Goal: Transaction & Acquisition: Purchase product/service

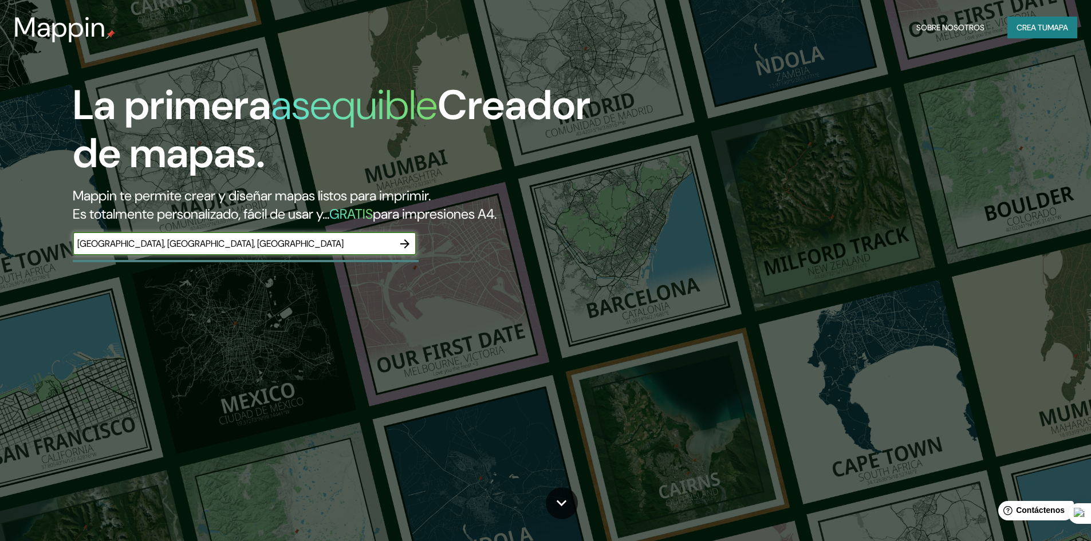
type input "[GEOGRAPHIC_DATA], [GEOGRAPHIC_DATA], [GEOGRAPHIC_DATA]"
click at [404, 246] on icon "button" at bounding box center [405, 244] width 14 height 14
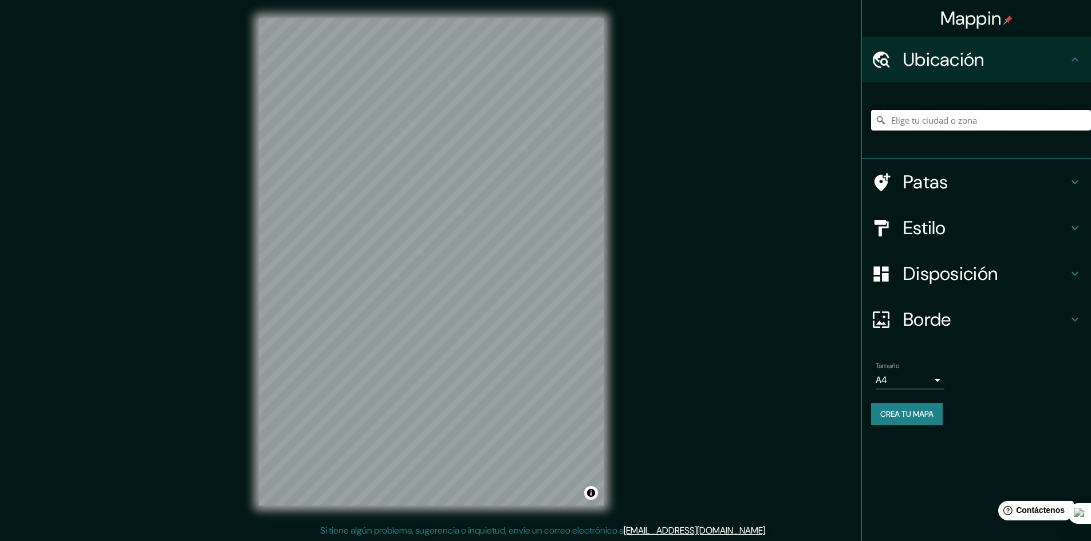
click at [952, 117] on input "Elige tu ciudad o zona" at bounding box center [981, 120] width 220 height 21
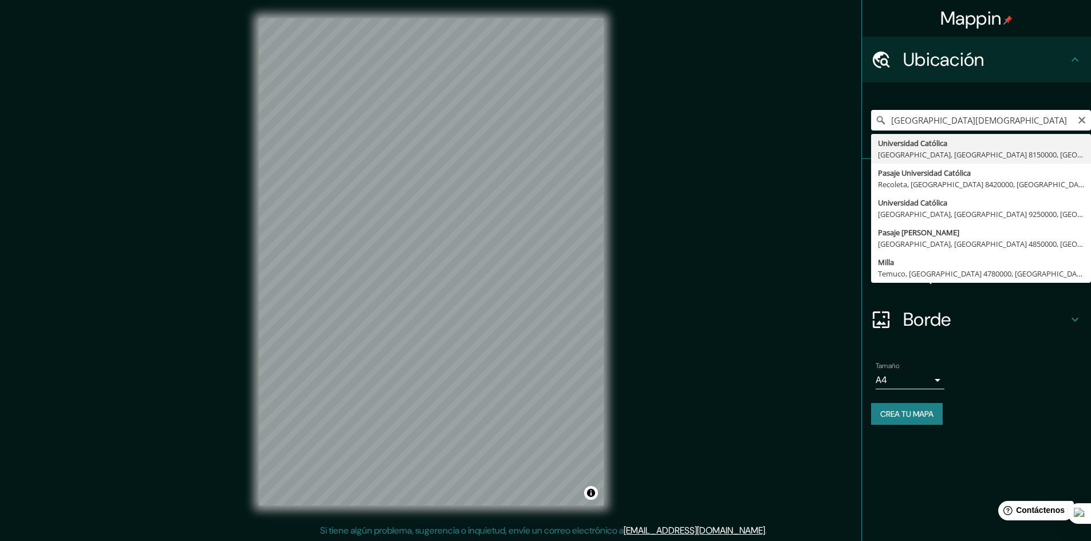
drag, startPoint x: 1024, startPoint y: 104, endPoint x: 1024, endPoint y: 117, distance: 12.6
click at [1024, 106] on div "[GEOGRAPHIC_DATA], [GEOGRAPHIC_DATA] 8150000, [GEOGRAPHIC_DATA] [GEOGRAPHIC_DAT…" at bounding box center [981, 120] width 220 height 57
drag, startPoint x: 1028, startPoint y: 119, endPoint x: 740, endPoint y: 108, distance: 288.4
click at [740, 108] on div "Mappin Ubicación villa universidad catolica [GEOGRAPHIC_DATA], [GEOGRAPHIC_DATA…" at bounding box center [545, 271] width 1091 height 543
drag, startPoint x: 863, startPoint y: 152, endPoint x: 840, endPoint y: 150, distance: 22.4
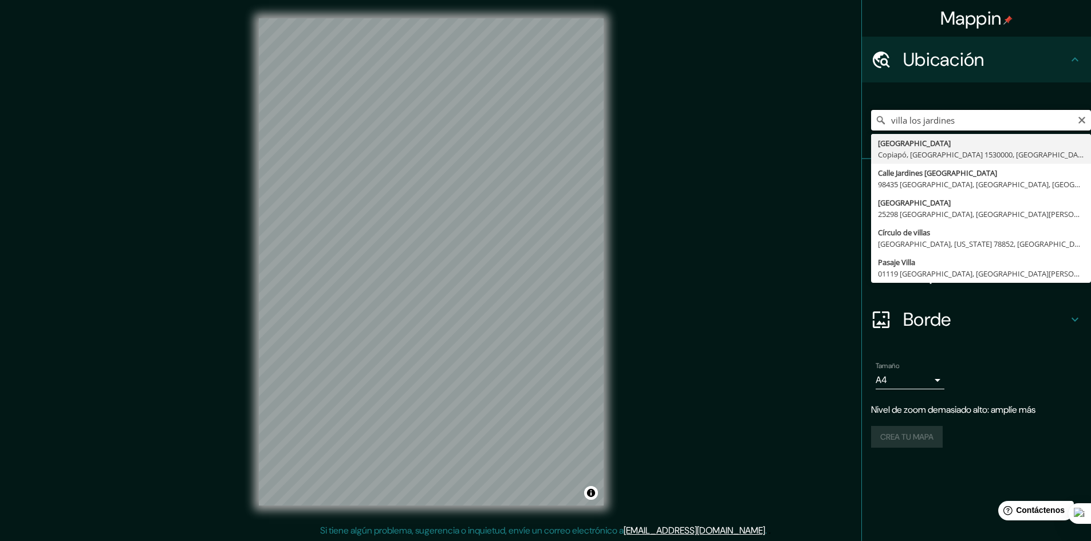
click at [835, 151] on div "Mappin Ubicación villa los jardines [GEOGRAPHIC_DATA], [GEOGRAPHIC_DATA] 153000…" at bounding box center [545, 271] width 1091 height 543
drag, startPoint x: 974, startPoint y: 119, endPoint x: 926, endPoint y: 123, distance: 48.3
click at [926, 123] on input "[GEOGRAPHIC_DATA]" at bounding box center [981, 120] width 220 height 21
type input "[GEOGRAPHIC_DATA], [GEOGRAPHIC_DATA], [GEOGRAPHIC_DATA]"
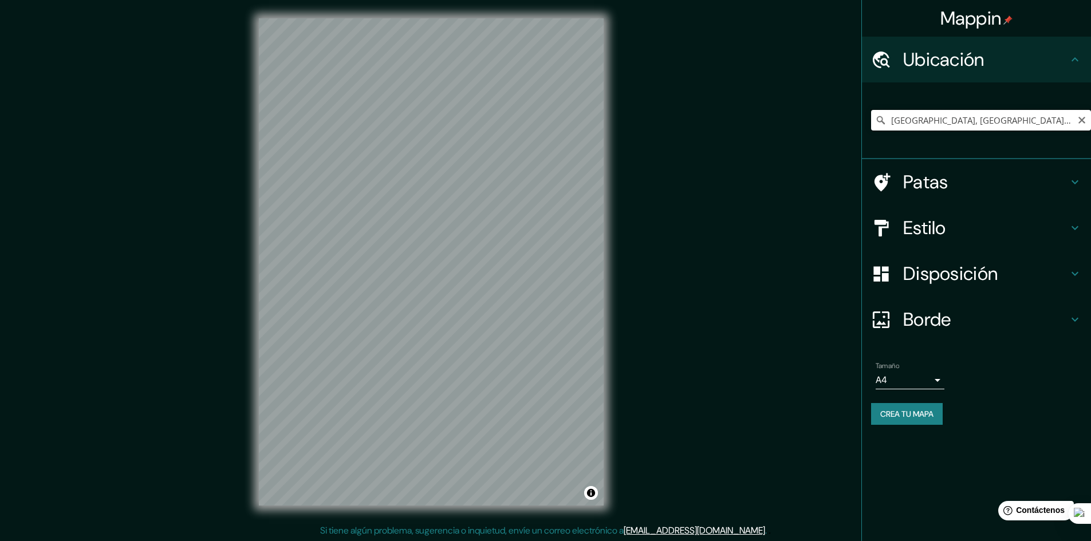
click at [976, 122] on input "[GEOGRAPHIC_DATA], [GEOGRAPHIC_DATA], [GEOGRAPHIC_DATA]" at bounding box center [981, 120] width 220 height 21
click at [1078, 120] on icon "Claro" at bounding box center [1082, 120] width 9 height 9
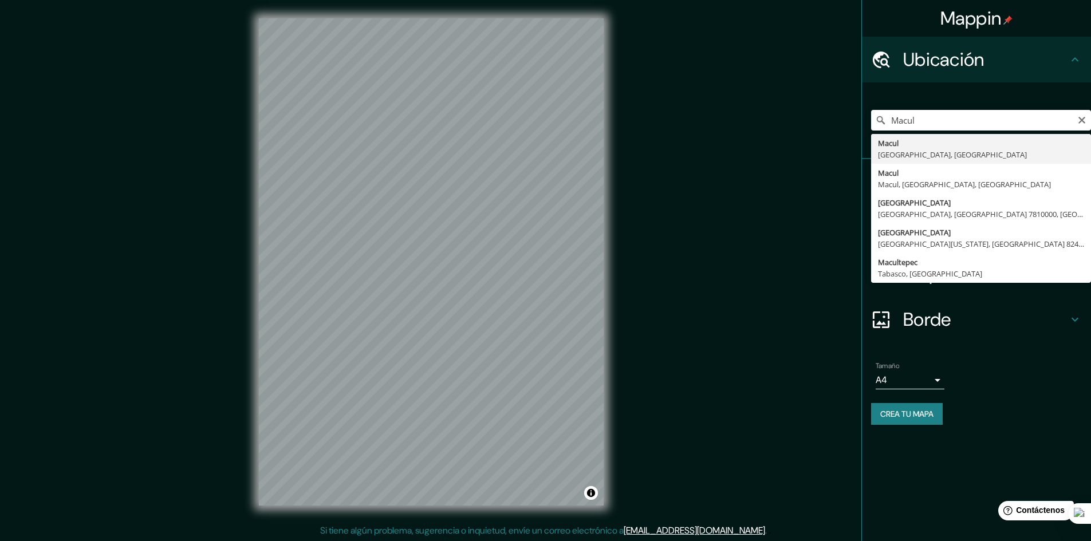
type input "Macul, [GEOGRAPHIC_DATA], [GEOGRAPHIC_DATA]"
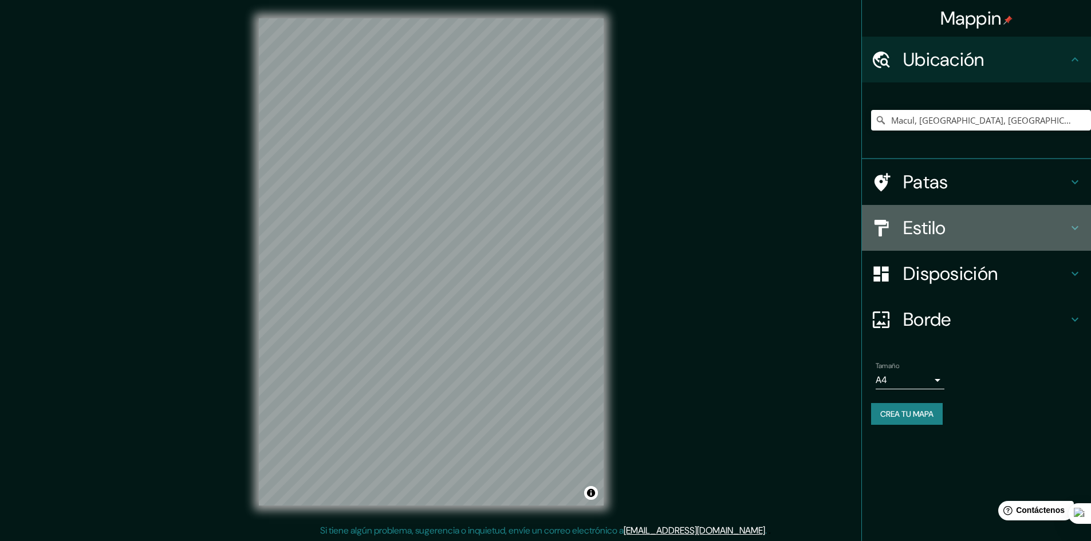
click at [1072, 229] on icon at bounding box center [1075, 228] width 14 height 14
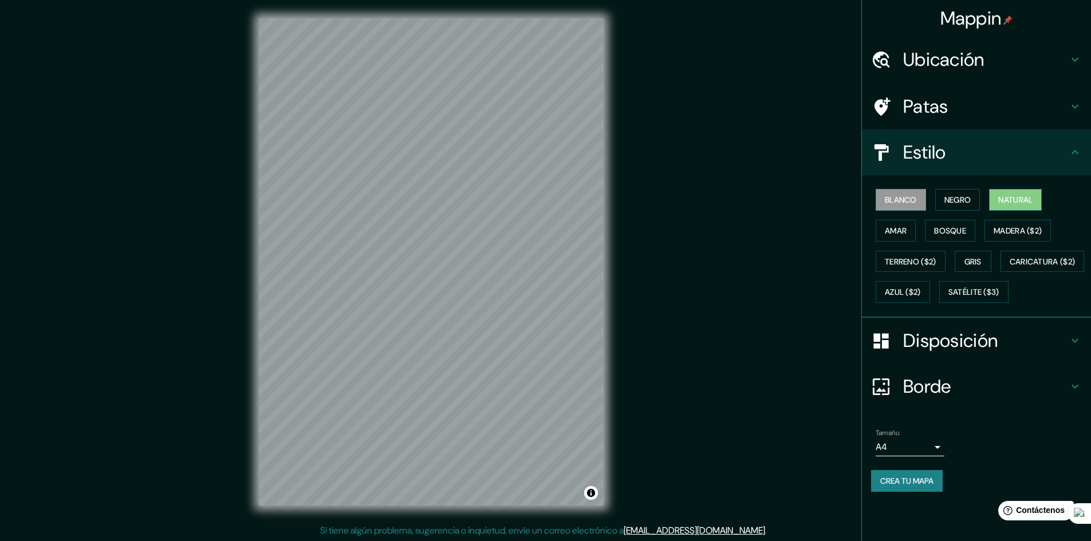
click at [1016, 202] on font "Natural" at bounding box center [1016, 200] width 34 height 10
click at [1012, 233] on font "Madera ($2)" at bounding box center [1018, 231] width 48 height 10
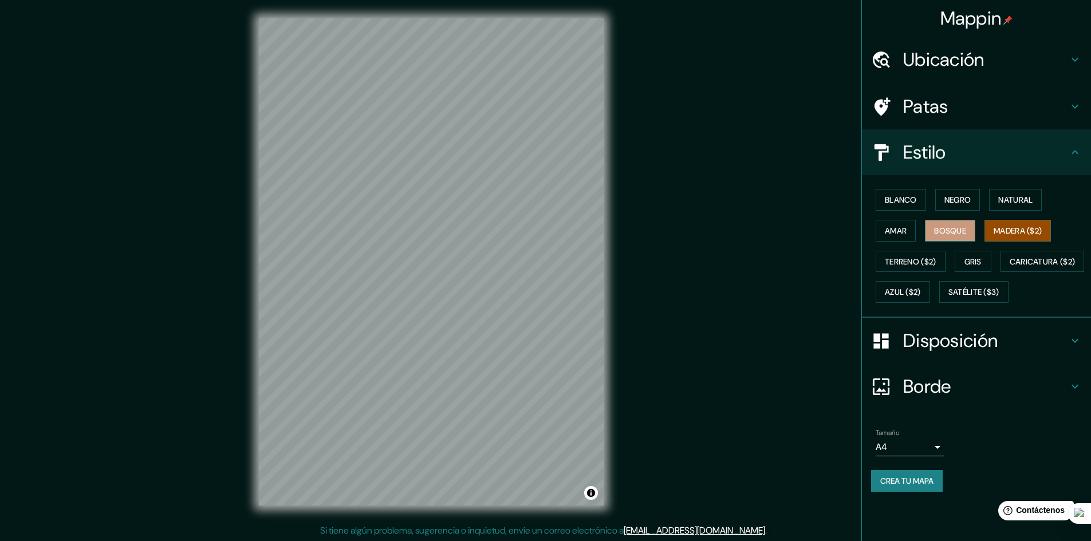
click at [956, 235] on font "Bosque" at bounding box center [950, 231] width 32 height 10
click at [900, 227] on font "Amar" at bounding box center [896, 231] width 22 height 10
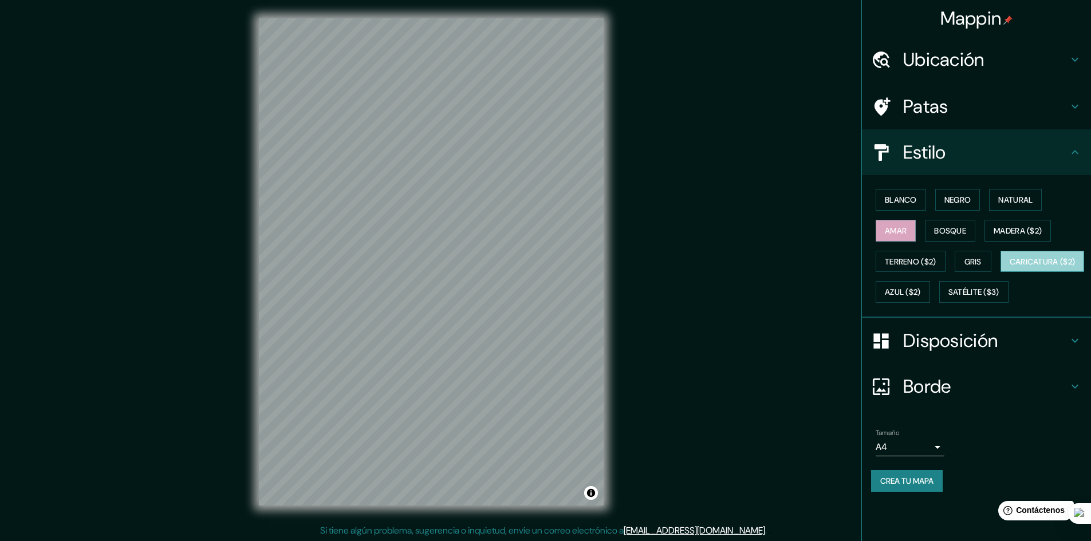
click at [1010, 267] on font "Caricatura ($2)" at bounding box center [1043, 262] width 66 height 10
click at [949, 298] on font "Satélite ($3)" at bounding box center [974, 293] width 51 height 10
click at [1010, 267] on font "Caricatura ($2)" at bounding box center [1043, 262] width 66 height 10
click at [974, 207] on button "Negro" at bounding box center [958, 200] width 45 height 22
click at [914, 205] on font "Blanco" at bounding box center [901, 200] width 32 height 10
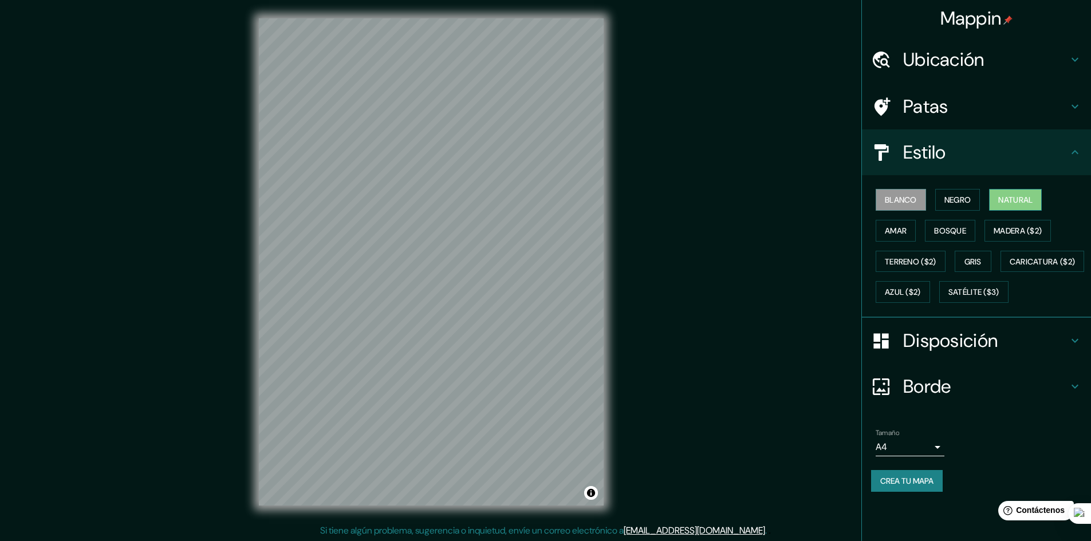
click at [1021, 198] on font "Natural" at bounding box center [1016, 200] width 34 height 10
click at [989, 263] on button "Gris" at bounding box center [973, 262] width 37 height 22
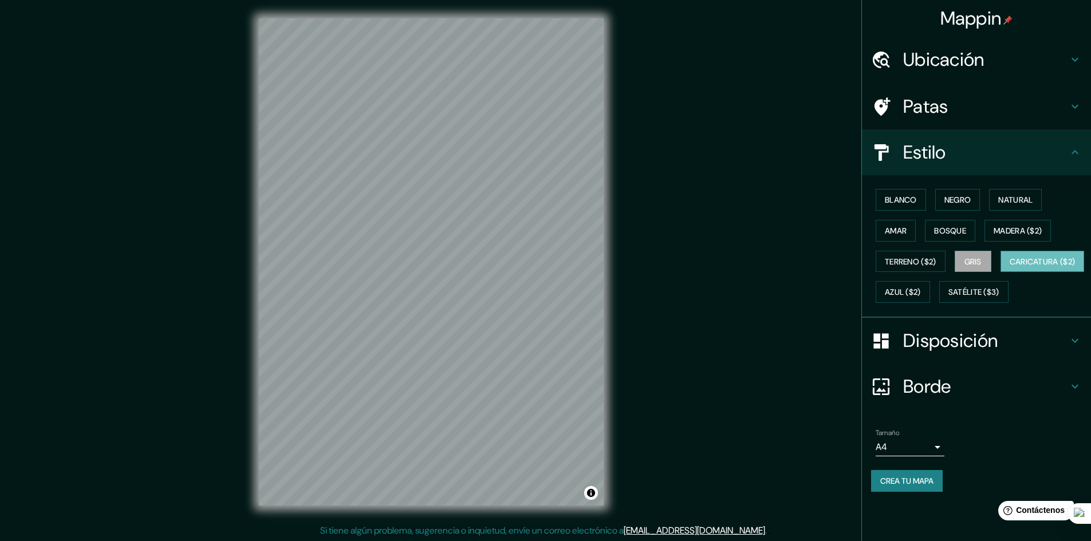
click at [1010, 267] on font "Caricatura ($2)" at bounding box center [1043, 262] width 66 height 10
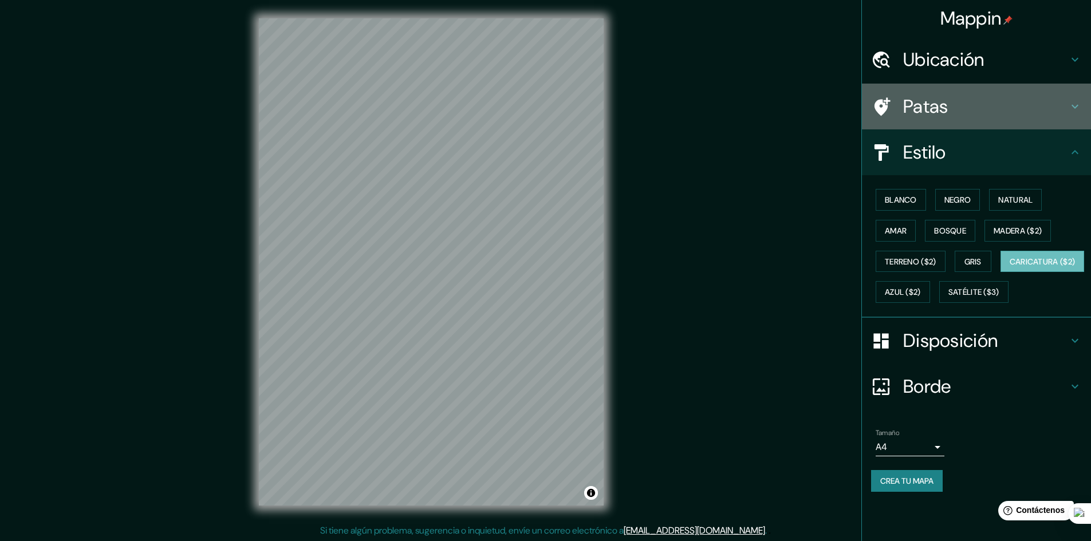
click at [1078, 106] on icon at bounding box center [1075, 107] width 7 height 4
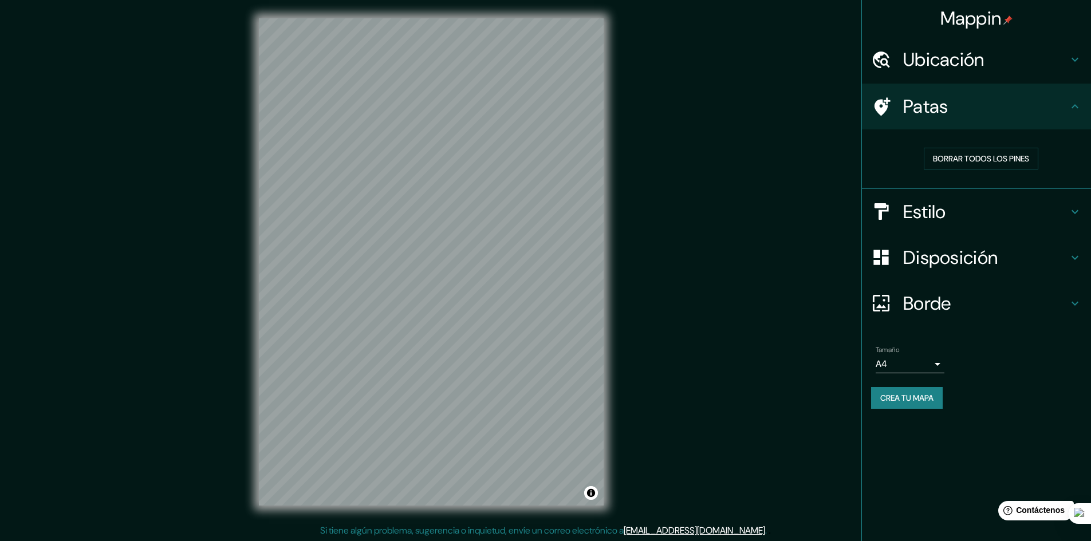
click at [874, 99] on icon at bounding box center [881, 107] width 20 height 20
click at [1091, 103] on html "Mappin Ubicación Macul, [GEOGRAPHIC_DATA], [GEOGRAPHIC_DATA] Patas Borrar todos…" at bounding box center [545, 270] width 1091 height 541
click at [1067, 104] on h4 "Patas" at bounding box center [985, 106] width 165 height 23
click at [1079, 106] on icon at bounding box center [1075, 107] width 14 height 14
click at [1075, 256] on icon at bounding box center [1075, 258] width 14 height 14
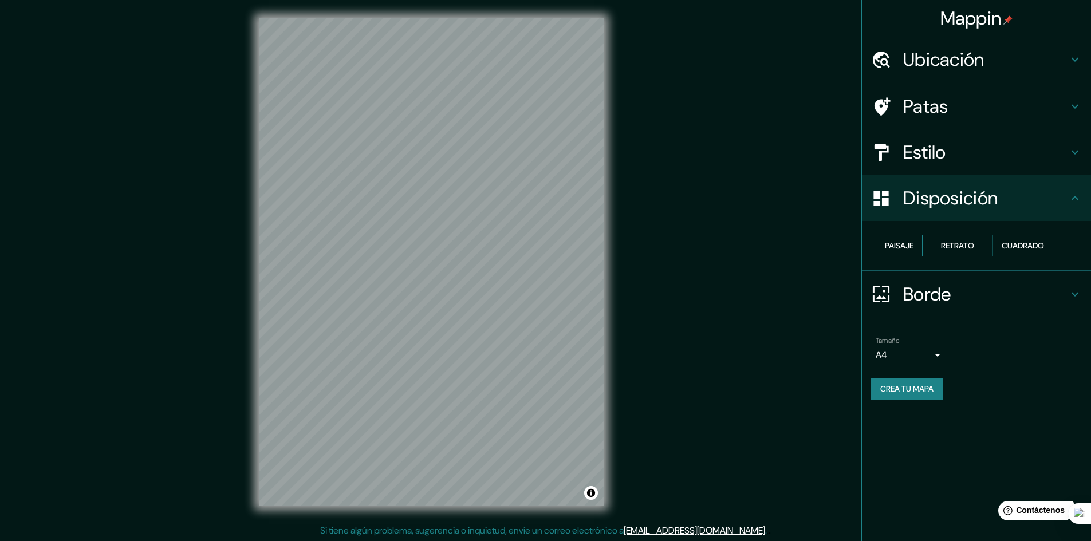
click at [914, 243] on font "Paisaje" at bounding box center [899, 246] width 29 height 10
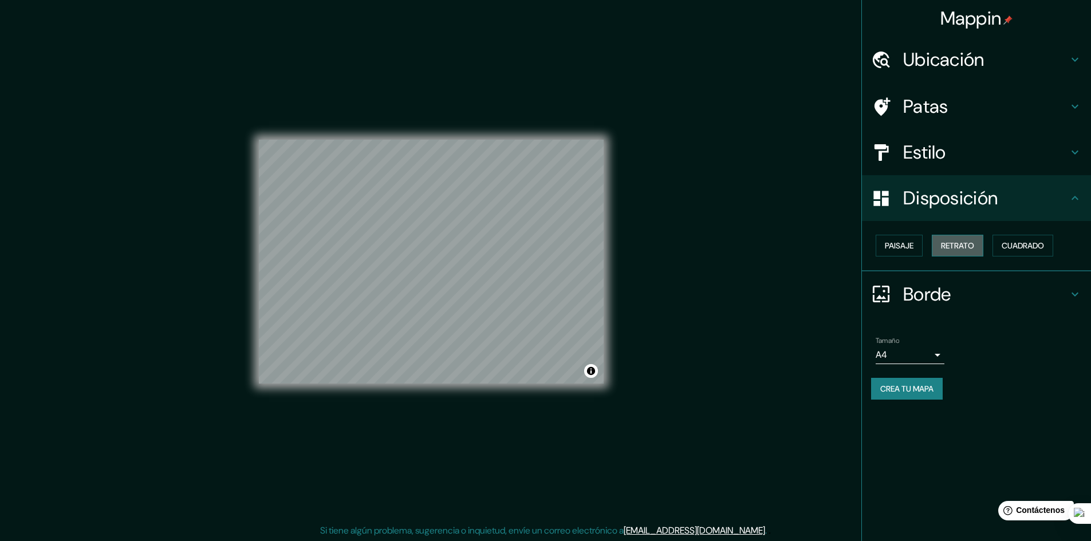
click at [967, 247] on font "Retrato" at bounding box center [957, 246] width 33 height 10
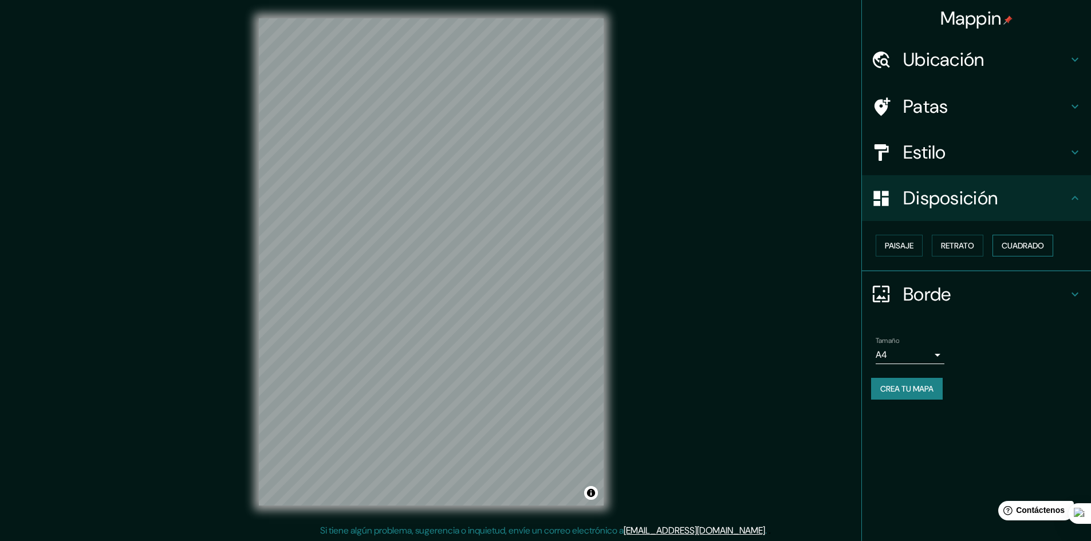
click at [1039, 248] on font "Cuadrado" at bounding box center [1023, 246] width 42 height 10
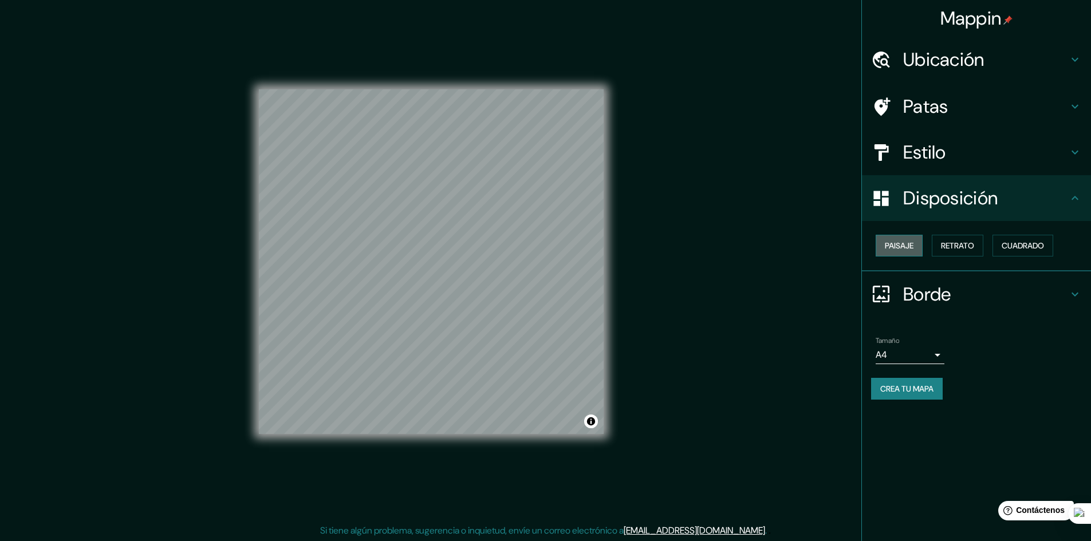
click at [917, 245] on button "Paisaje" at bounding box center [899, 246] width 47 height 22
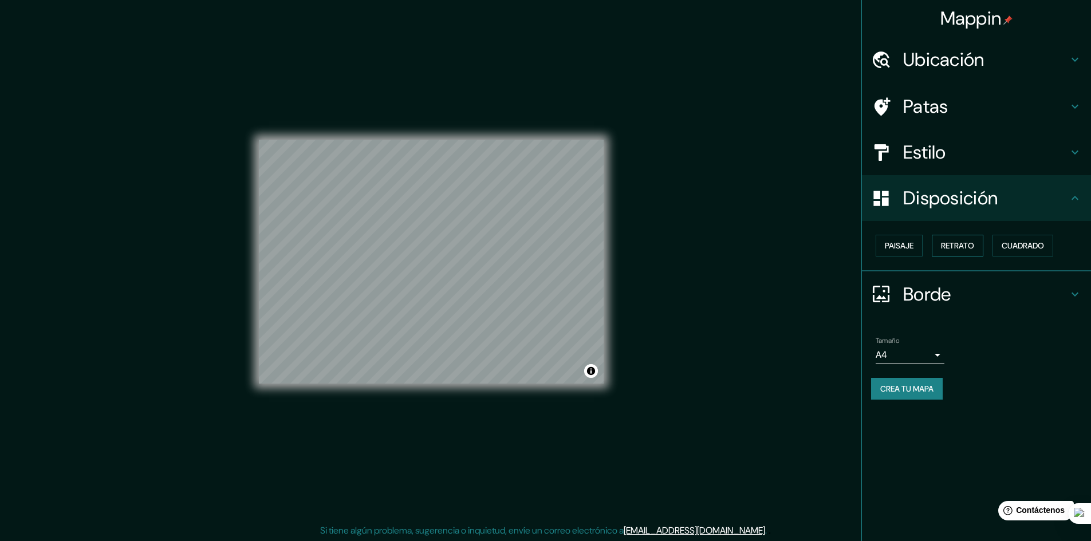
click at [957, 239] on font "Retrato" at bounding box center [957, 245] width 33 height 15
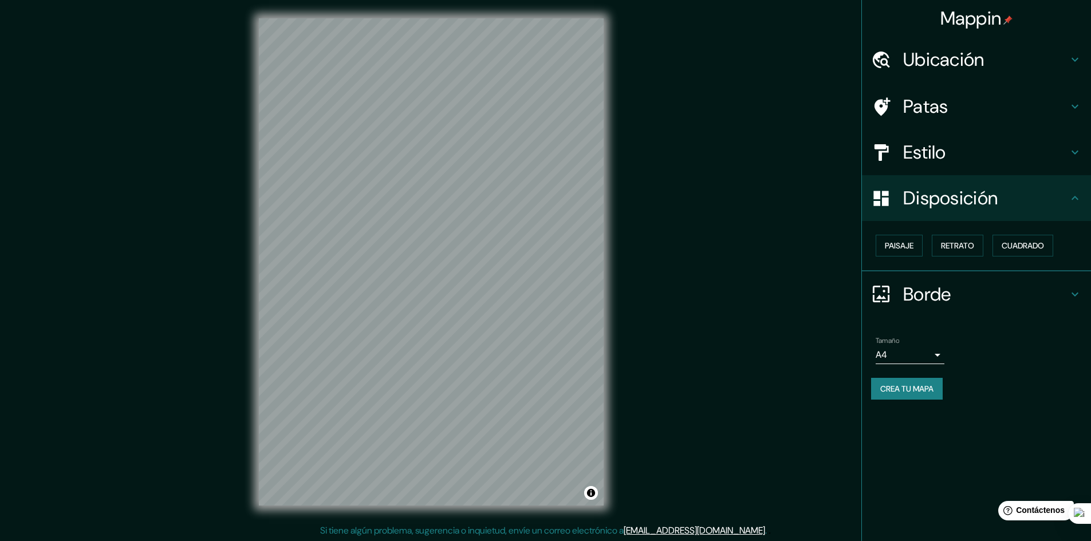
click at [1077, 159] on icon at bounding box center [1075, 153] width 14 height 14
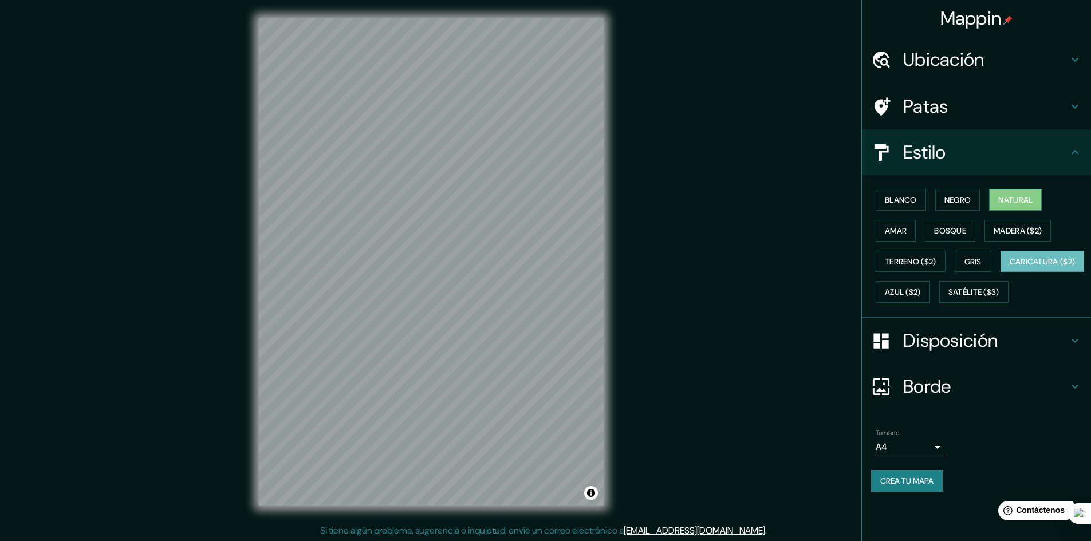
click at [1010, 202] on font "Natural" at bounding box center [1016, 200] width 34 height 10
click at [1010, 267] on font "Caricatura ($2)" at bounding box center [1043, 262] width 66 height 10
click at [1010, 234] on font "Madera ($2)" at bounding box center [1018, 231] width 48 height 10
click at [1024, 202] on font "Natural" at bounding box center [1016, 200] width 34 height 10
click at [1074, 348] on icon at bounding box center [1075, 341] width 14 height 14
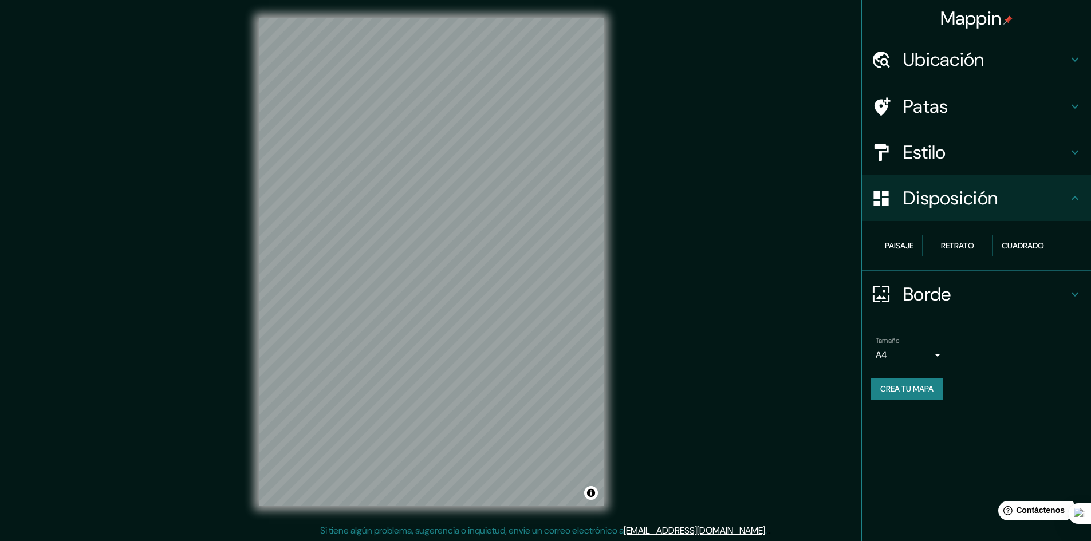
click at [983, 290] on h4 "Borde" at bounding box center [985, 294] width 165 height 23
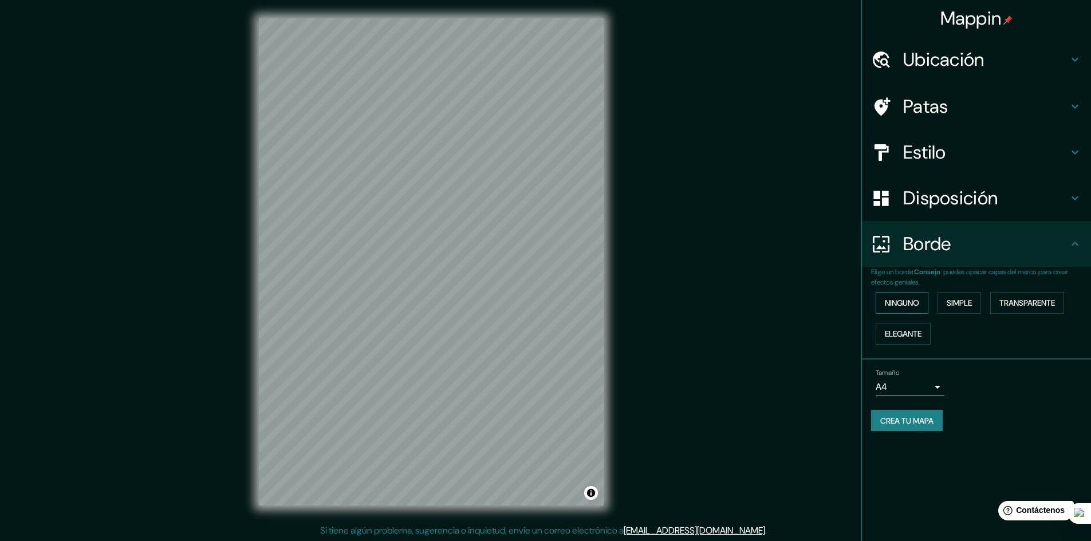
click at [918, 310] on font "Ninguno" at bounding box center [902, 303] width 34 height 15
click at [965, 304] on font "Simple" at bounding box center [959, 303] width 25 height 10
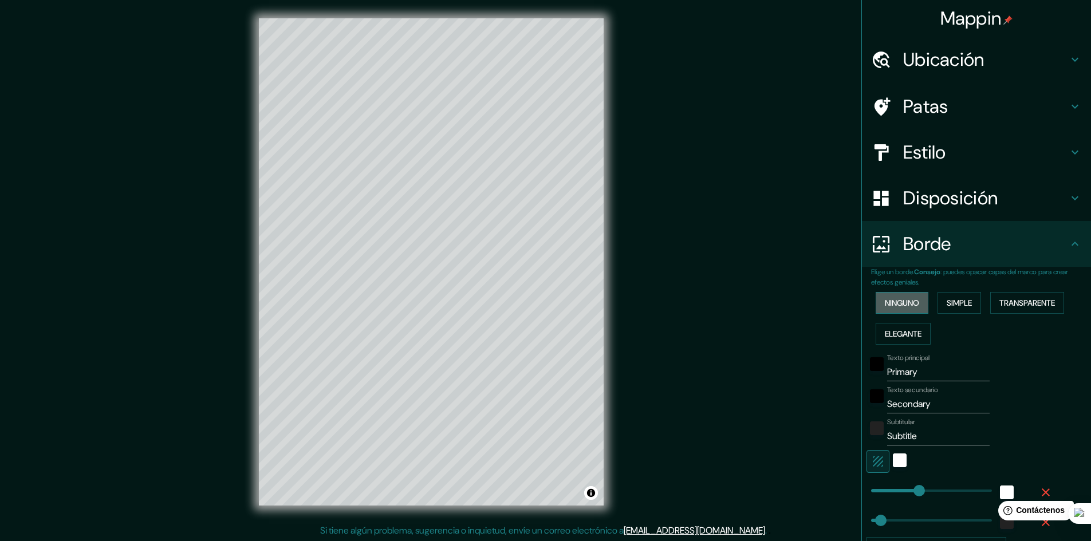
click at [906, 300] on font "Ninguno" at bounding box center [902, 303] width 34 height 10
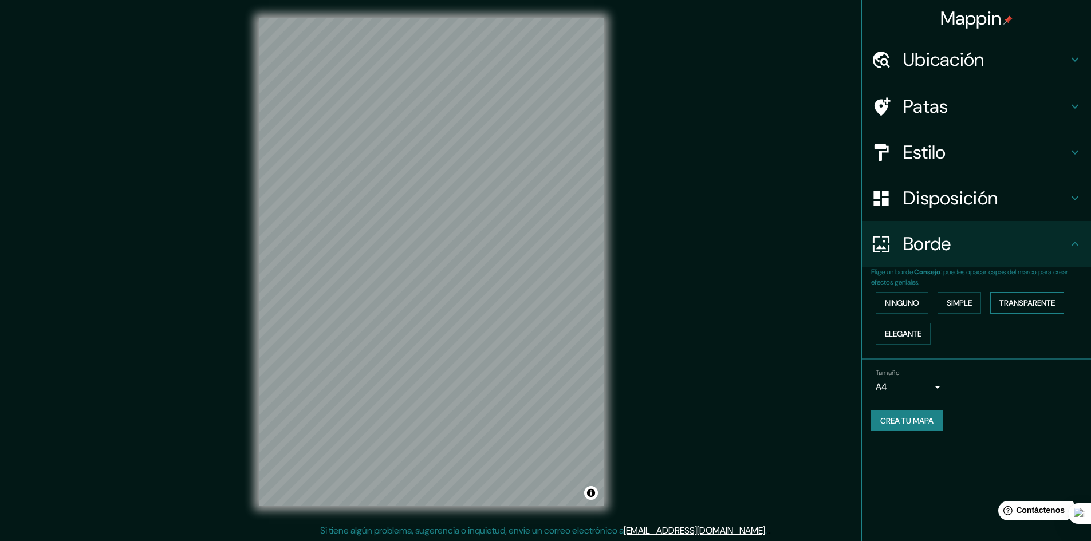
click at [1020, 300] on font "Transparente" at bounding box center [1028, 303] width 56 height 10
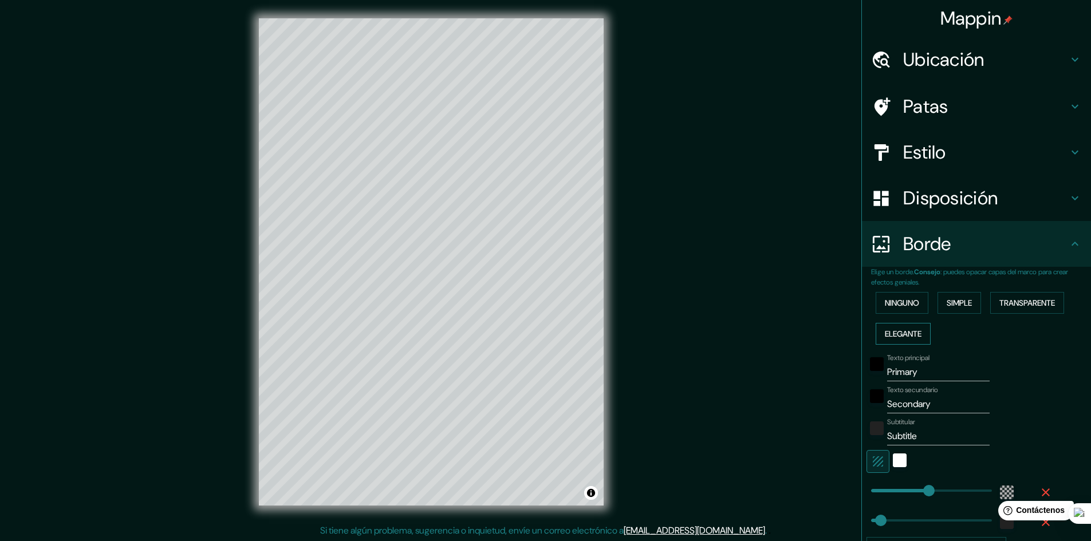
click at [905, 336] on font "Elegante" at bounding box center [903, 334] width 37 height 10
click at [897, 309] on font "Ninguno" at bounding box center [902, 303] width 34 height 15
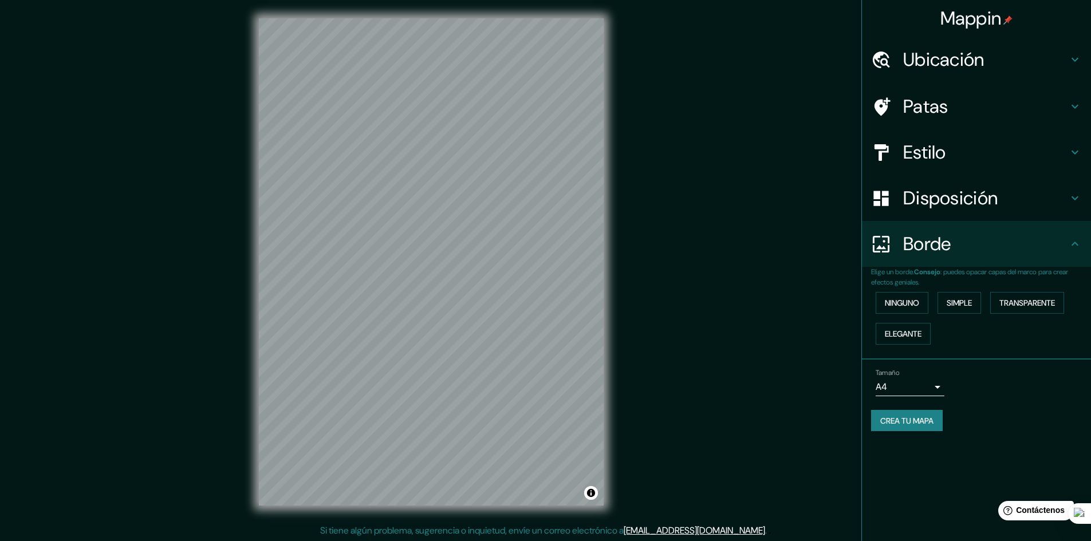
scroll to position [1, 0]
click at [913, 419] on font "Crea tu mapa" at bounding box center [907, 421] width 53 height 10
click at [933, 392] on body "Mappin Ubicación Macul, [GEOGRAPHIC_DATA], [GEOGRAPHIC_DATA] Patas Estilo Dispo…" at bounding box center [545, 269] width 1091 height 541
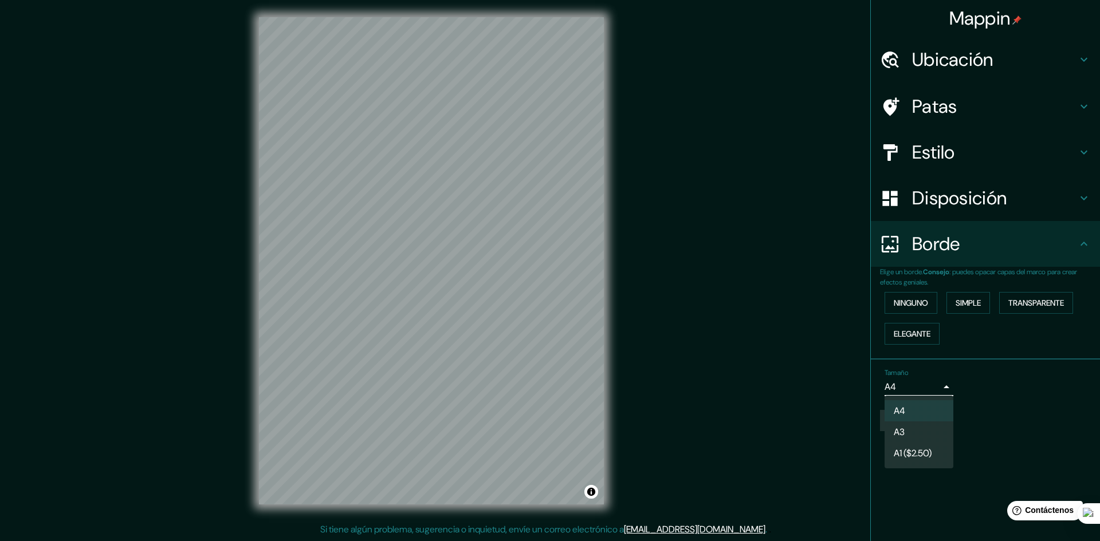
click at [917, 409] on li "A4" at bounding box center [919, 410] width 69 height 21
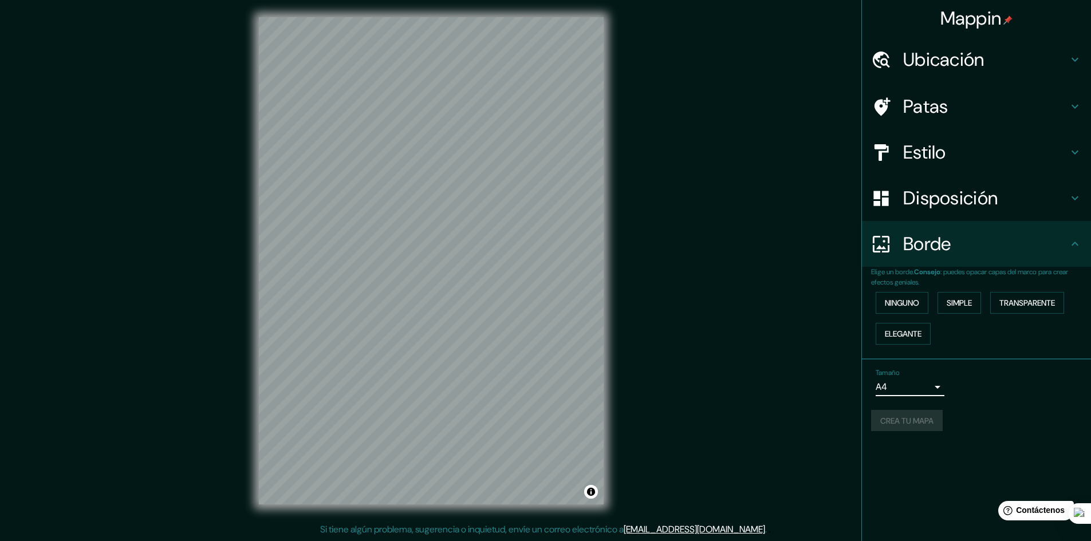
click at [912, 426] on div "Crea tu mapa" at bounding box center [976, 421] width 211 height 22
